Goal: Book appointment/travel/reservation

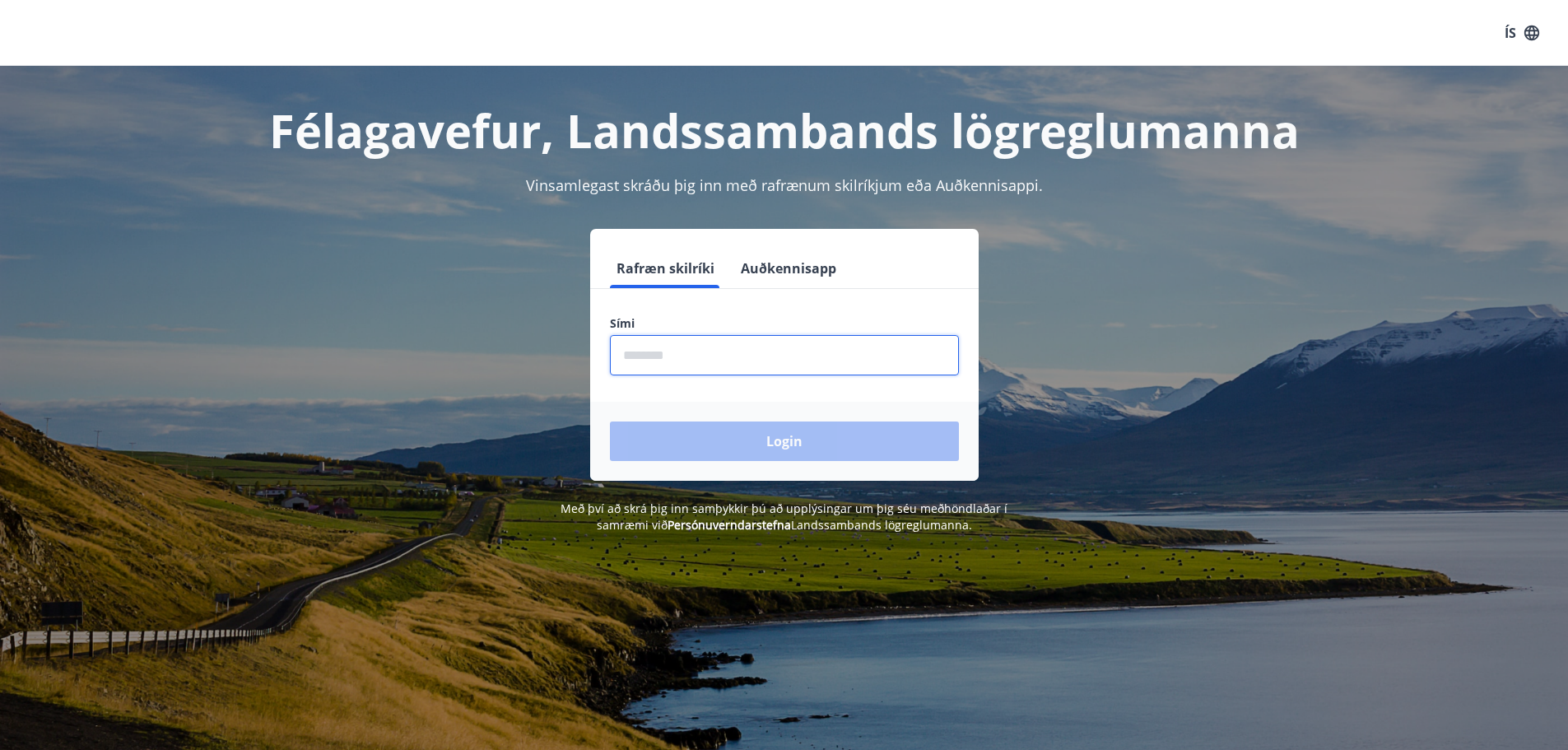
click at [834, 358] on input "phone" at bounding box center [784, 355] width 349 height 40
type input "********"
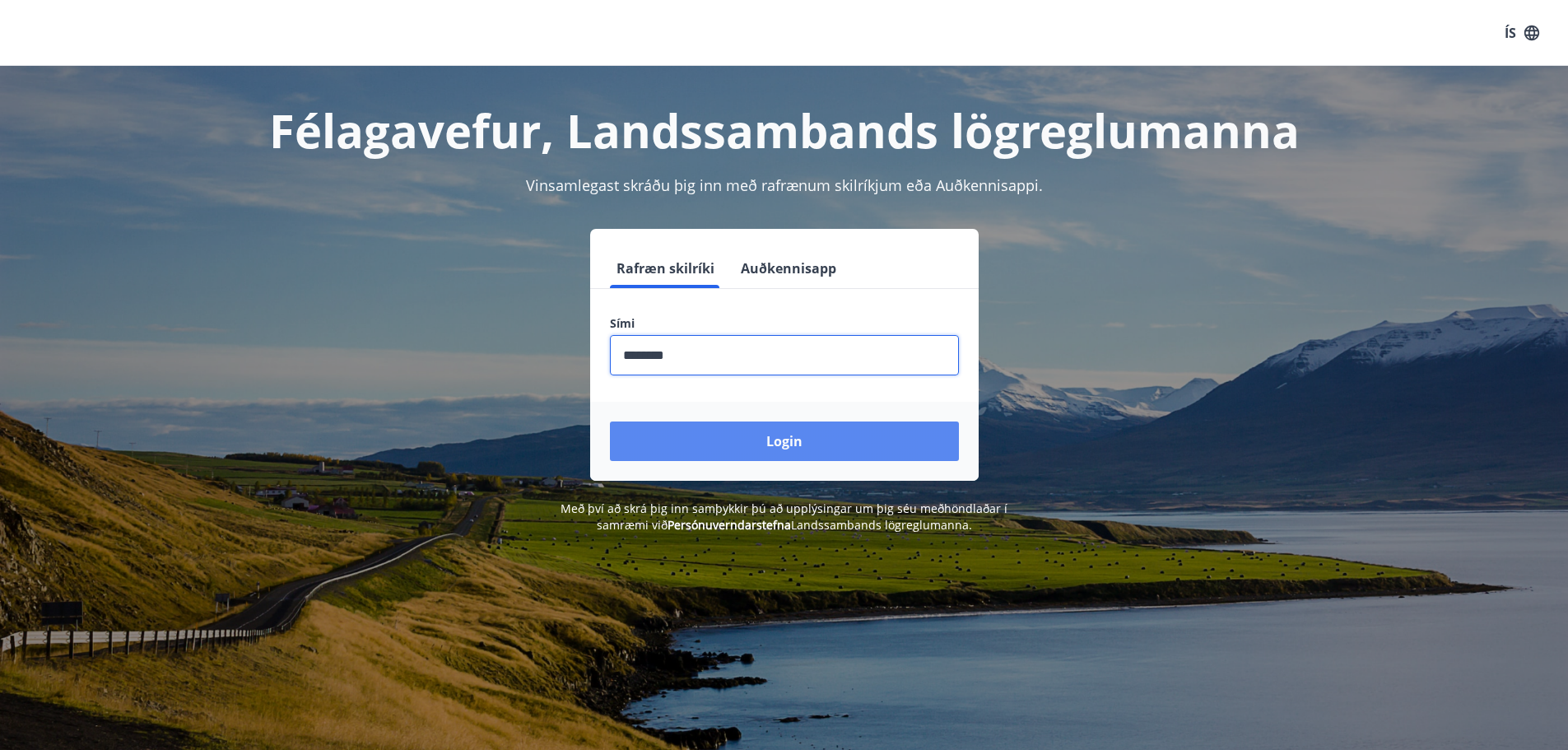
click at [760, 441] on button "Login" at bounding box center [784, 441] width 349 height 39
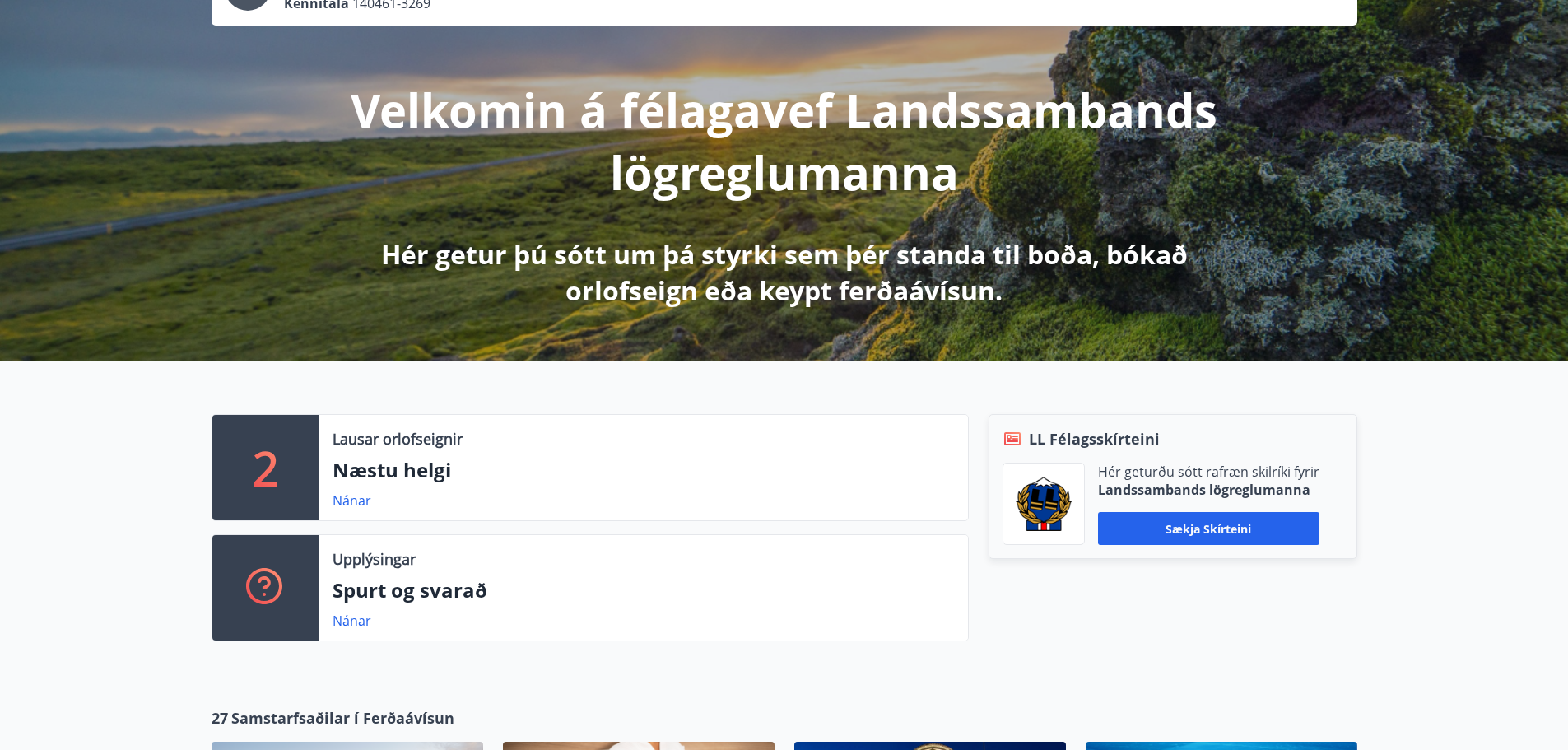
scroll to position [165, 0]
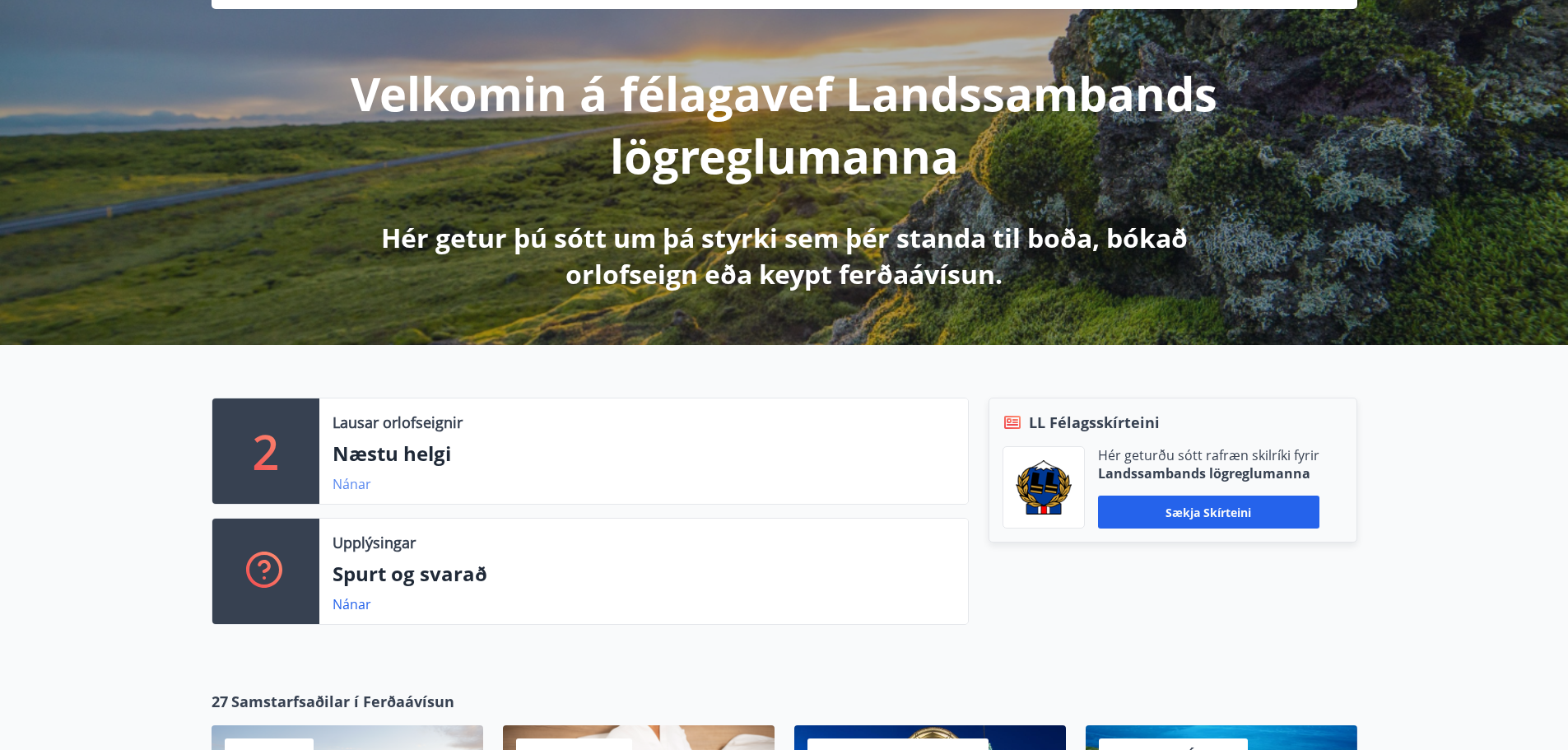
click at [350, 481] on link "Nánar" at bounding box center [351, 484] width 38 height 18
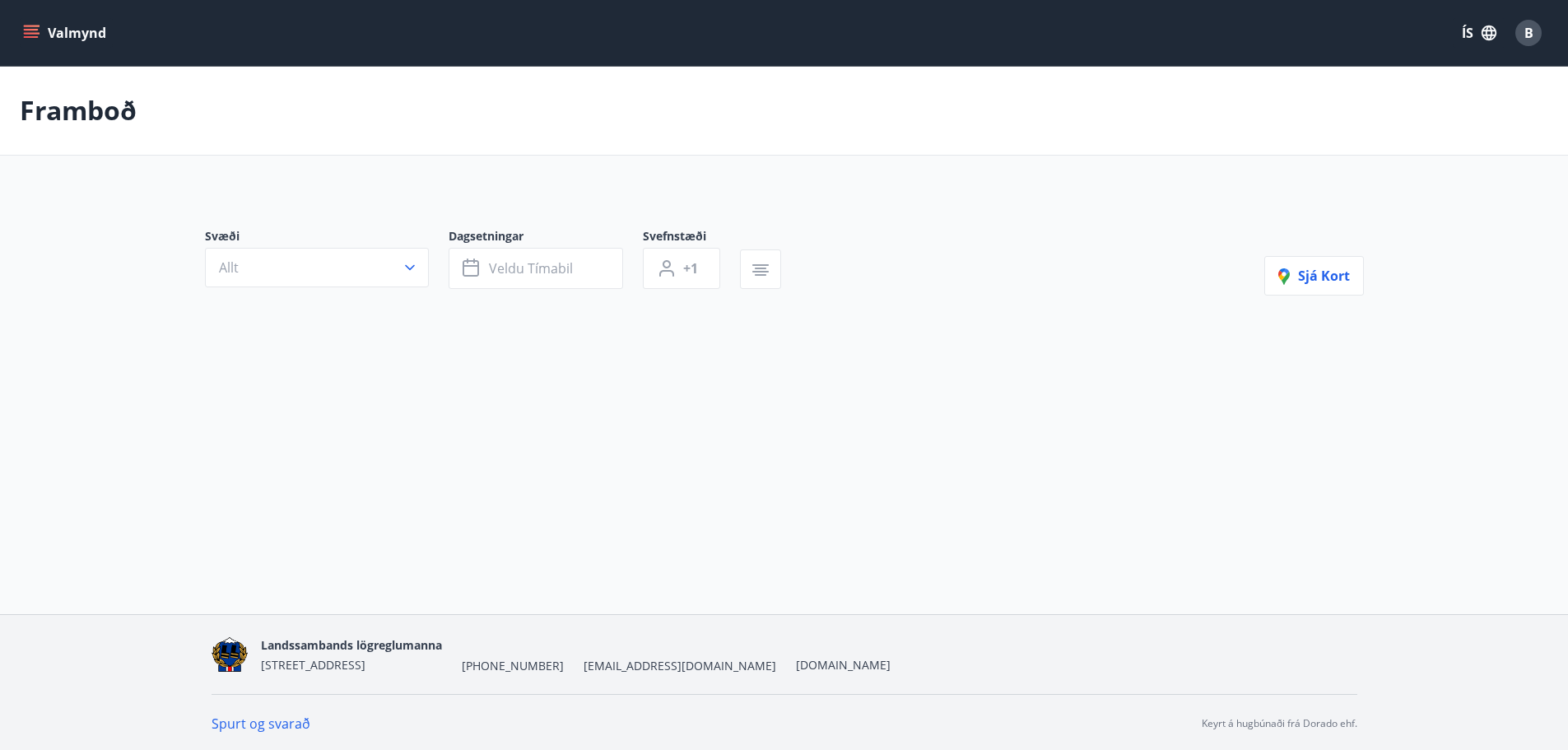
type input "*"
